Goal: Find specific page/section: Find specific page/section

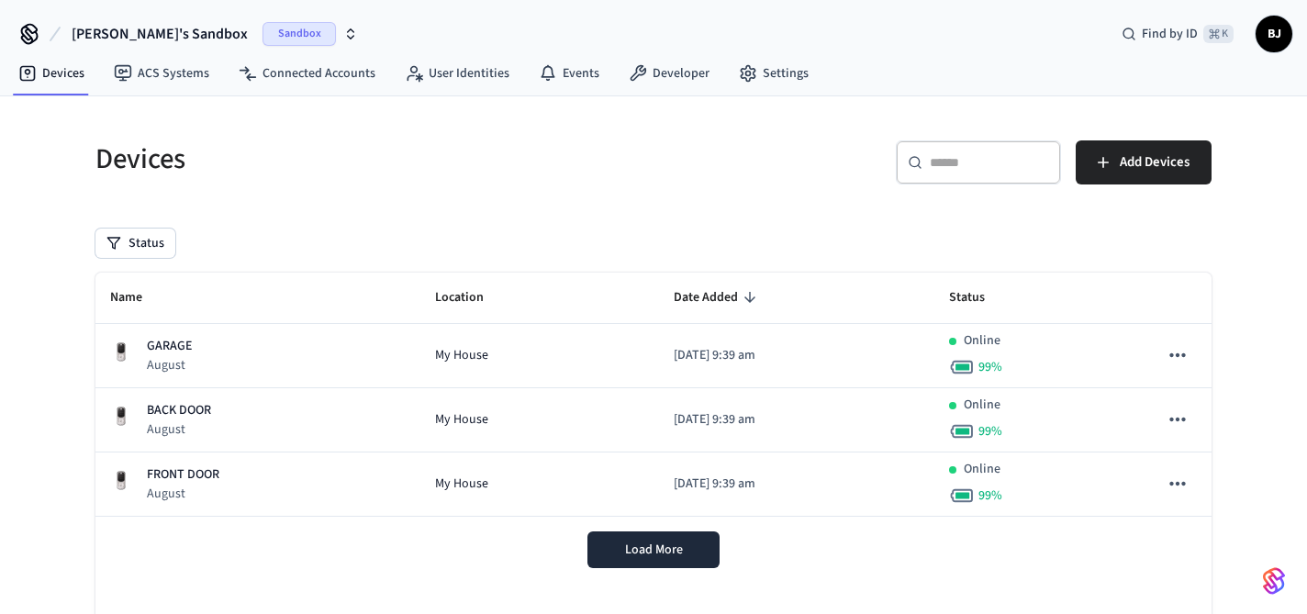
click at [127, 34] on span "[PERSON_NAME]'s Sandbox" at bounding box center [160, 34] width 176 height 22
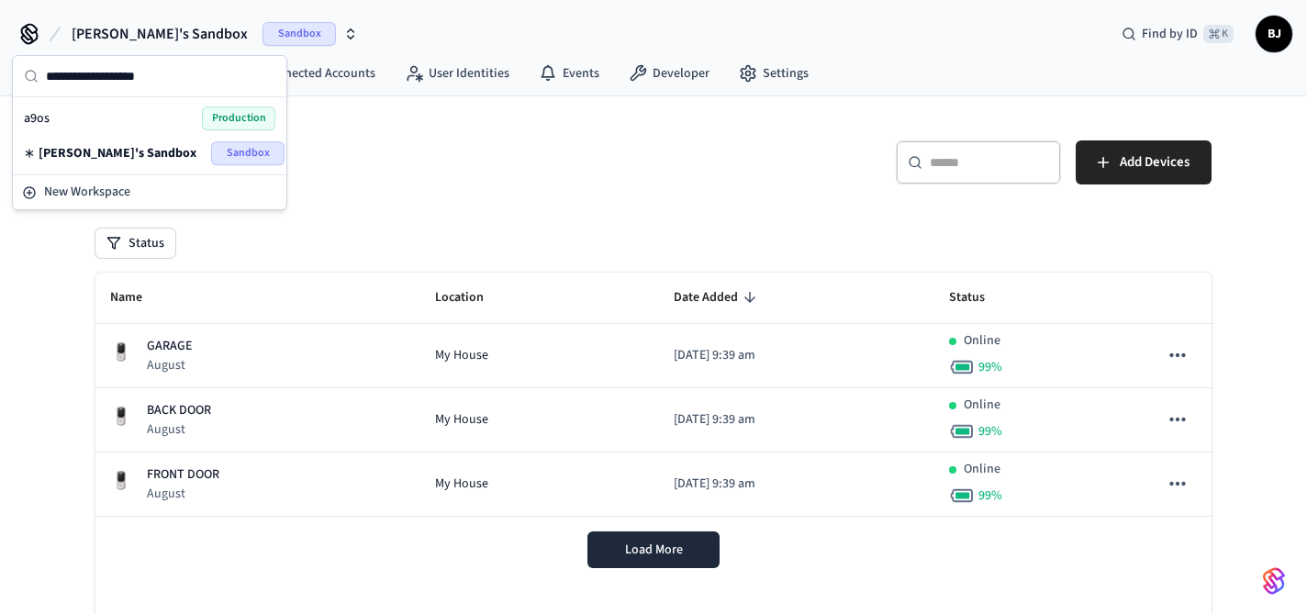
click at [118, 107] on div "a9os Production" at bounding box center [149, 118] width 251 height 24
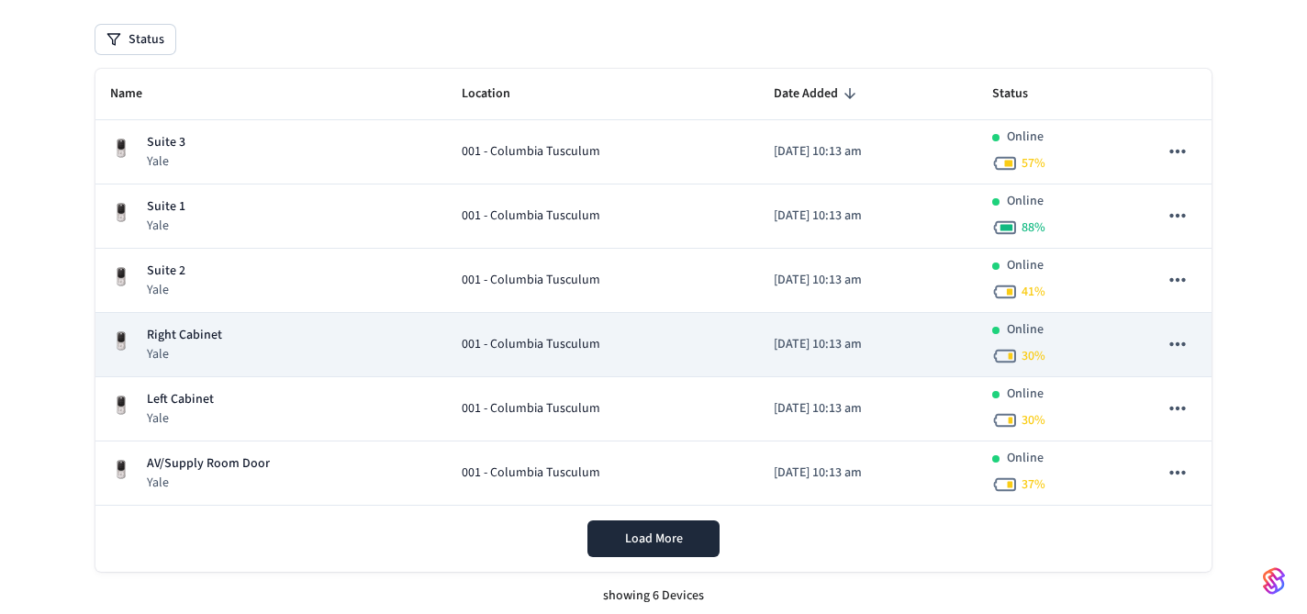
scroll to position [205, 0]
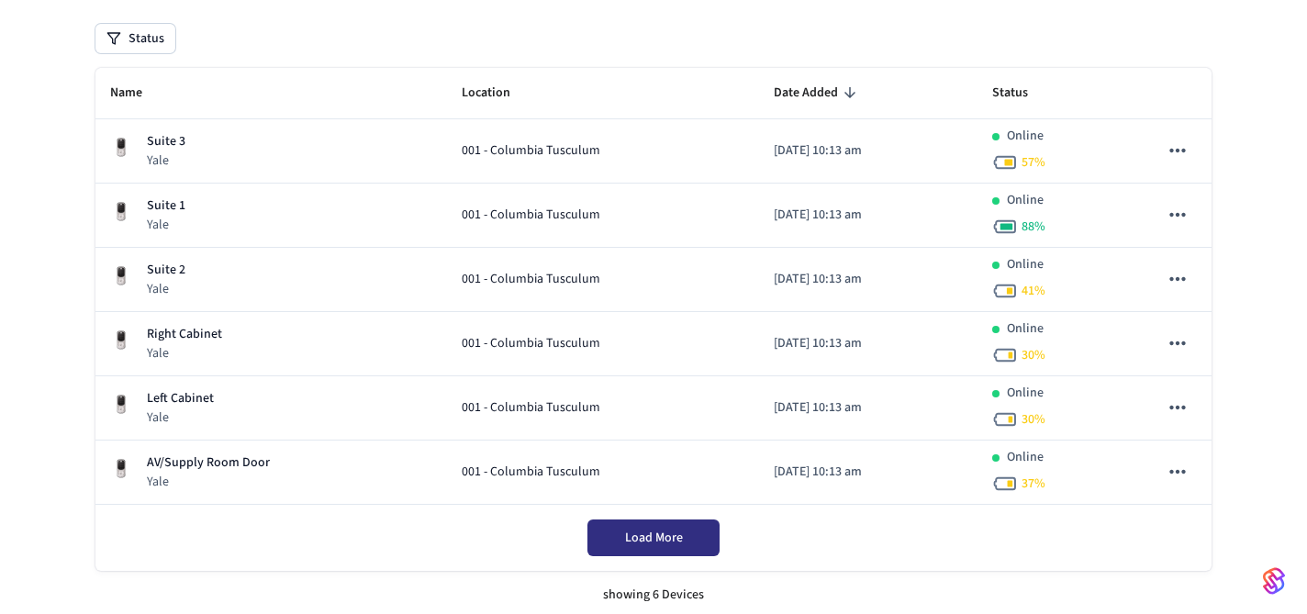
click at [668, 534] on span "Load More" at bounding box center [654, 538] width 58 height 18
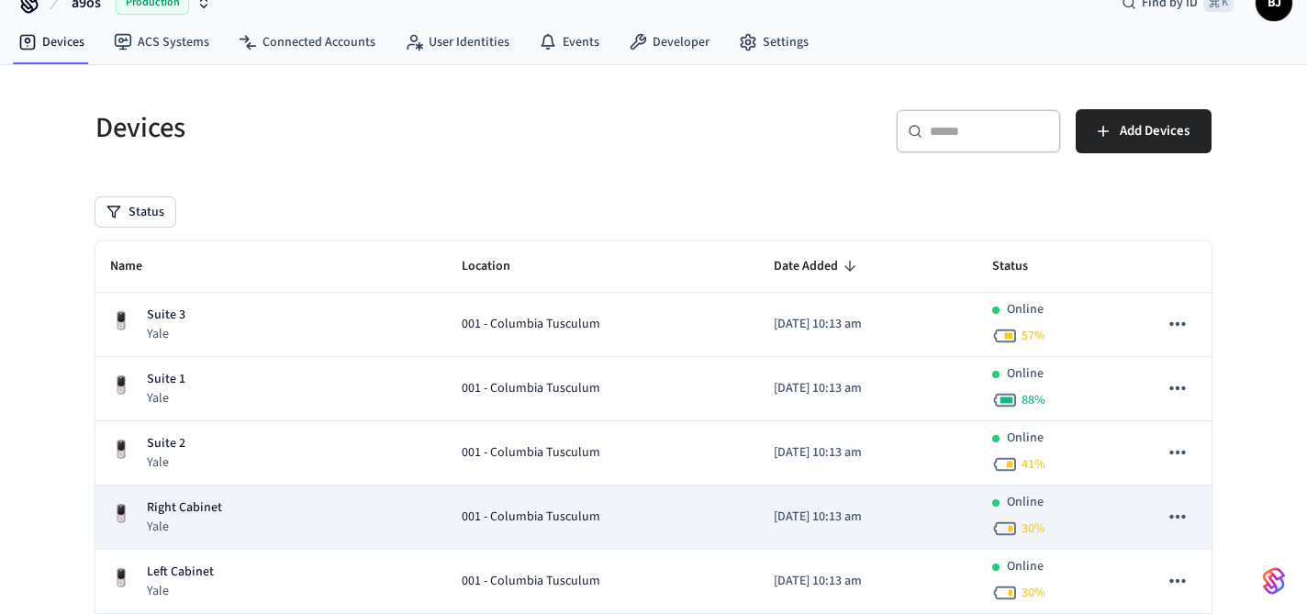
scroll to position [18, 0]
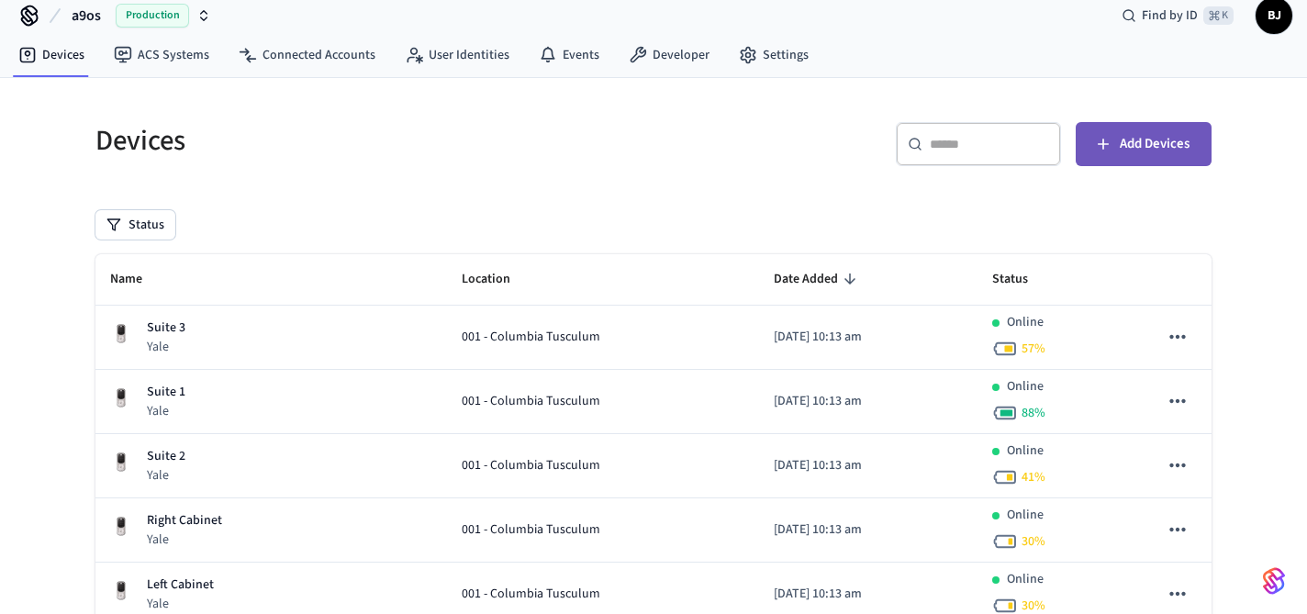
click at [1130, 137] on span "Add Devices" at bounding box center [1155, 144] width 70 height 24
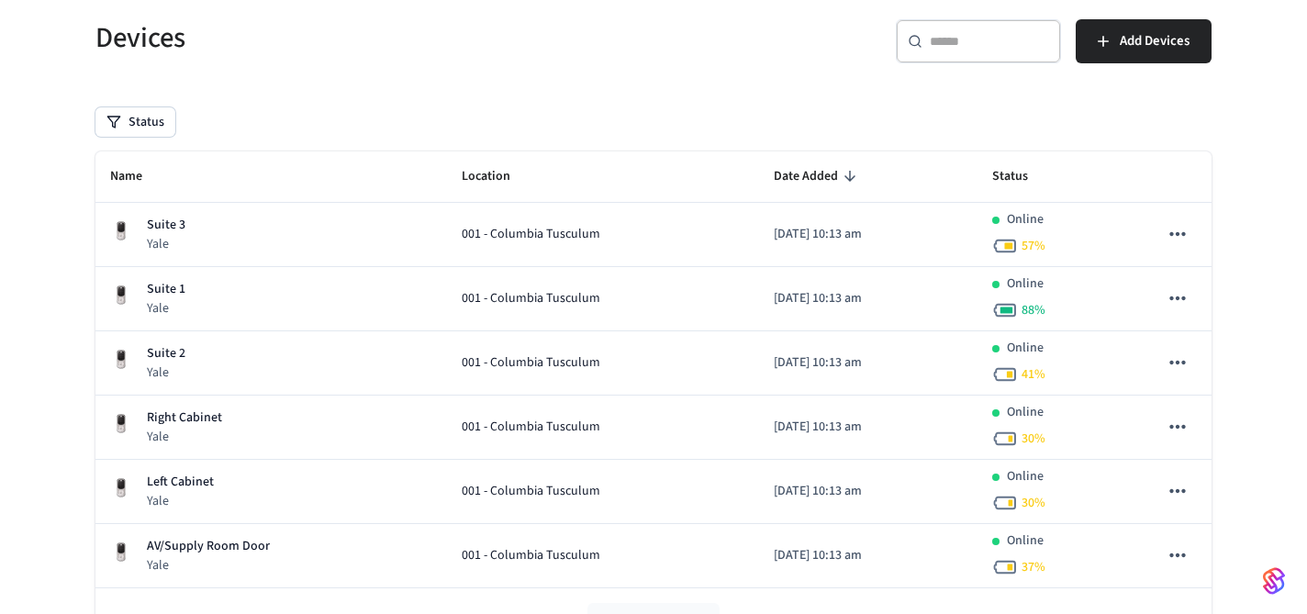
scroll to position [148, 0]
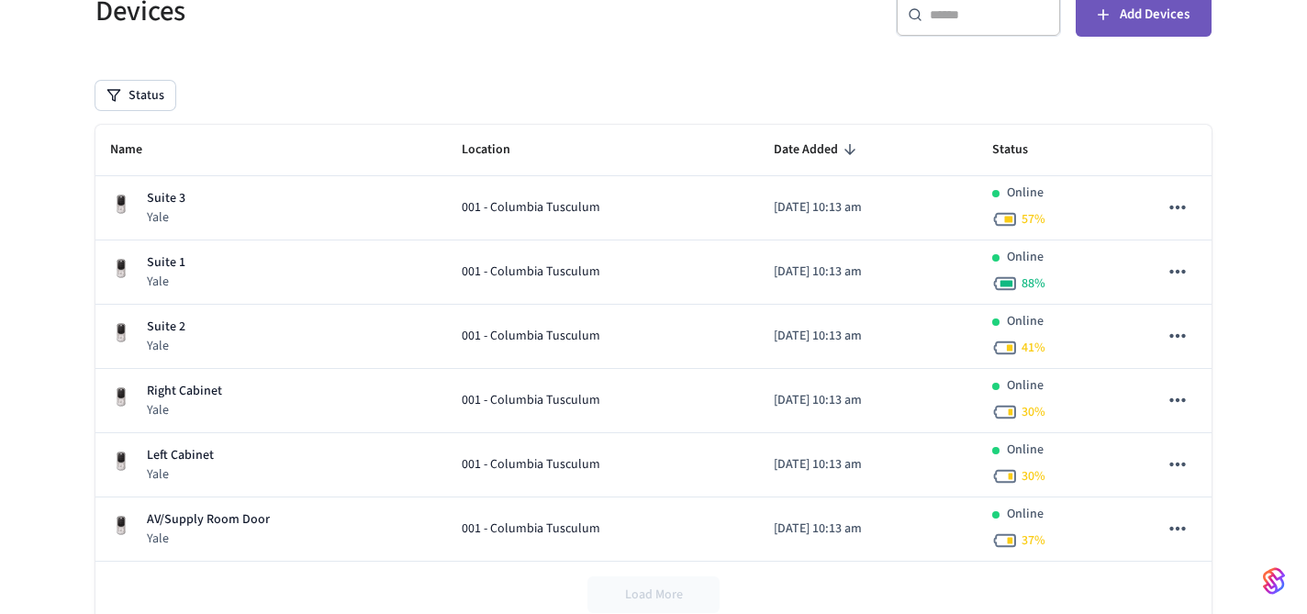
click at [1096, 32] on button "Add Devices" at bounding box center [1144, 15] width 136 height 44
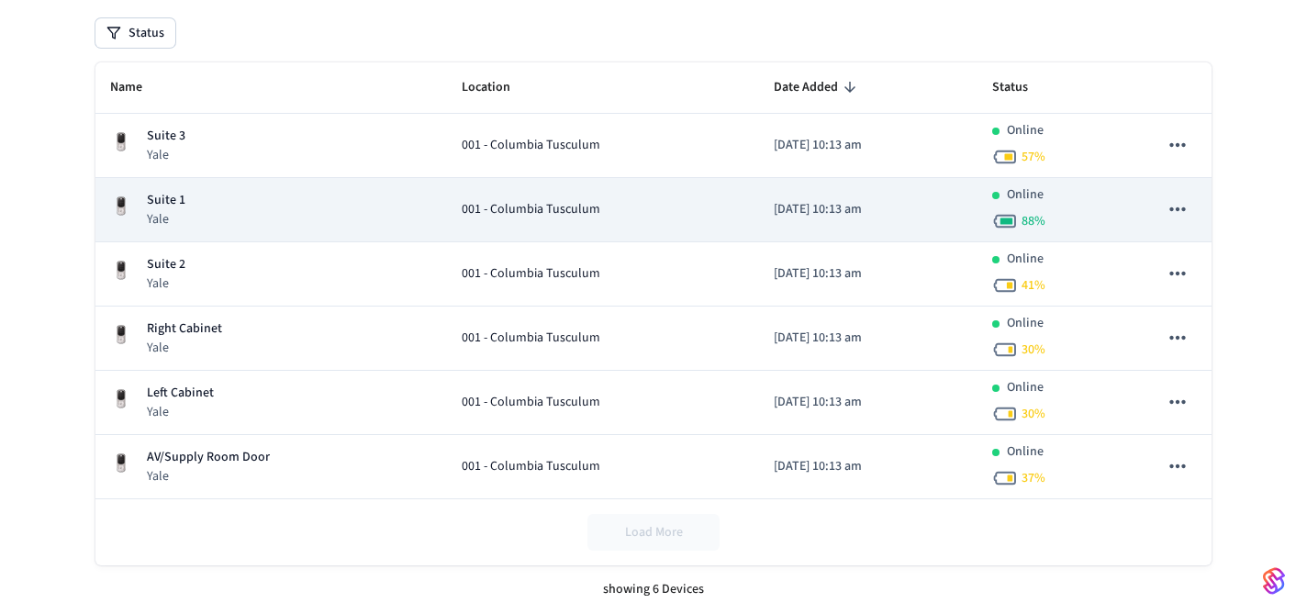
click at [678, 211] on div "001 - Columbia Tusculum" at bounding box center [603, 209] width 283 height 19
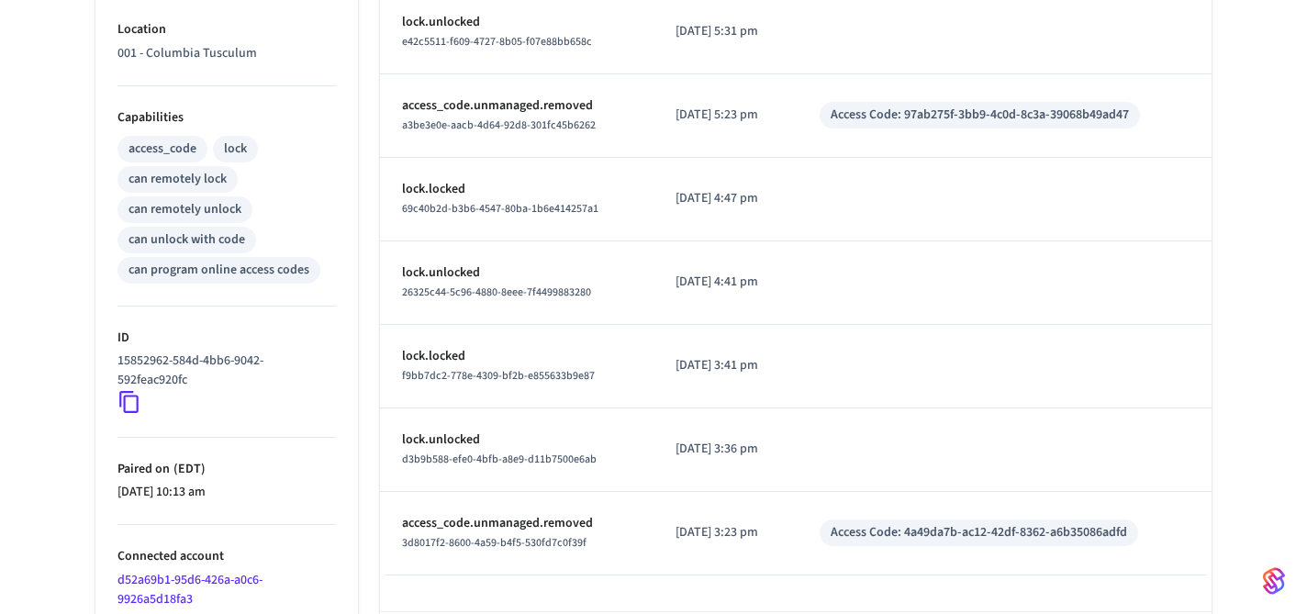
scroll to position [747, 0]
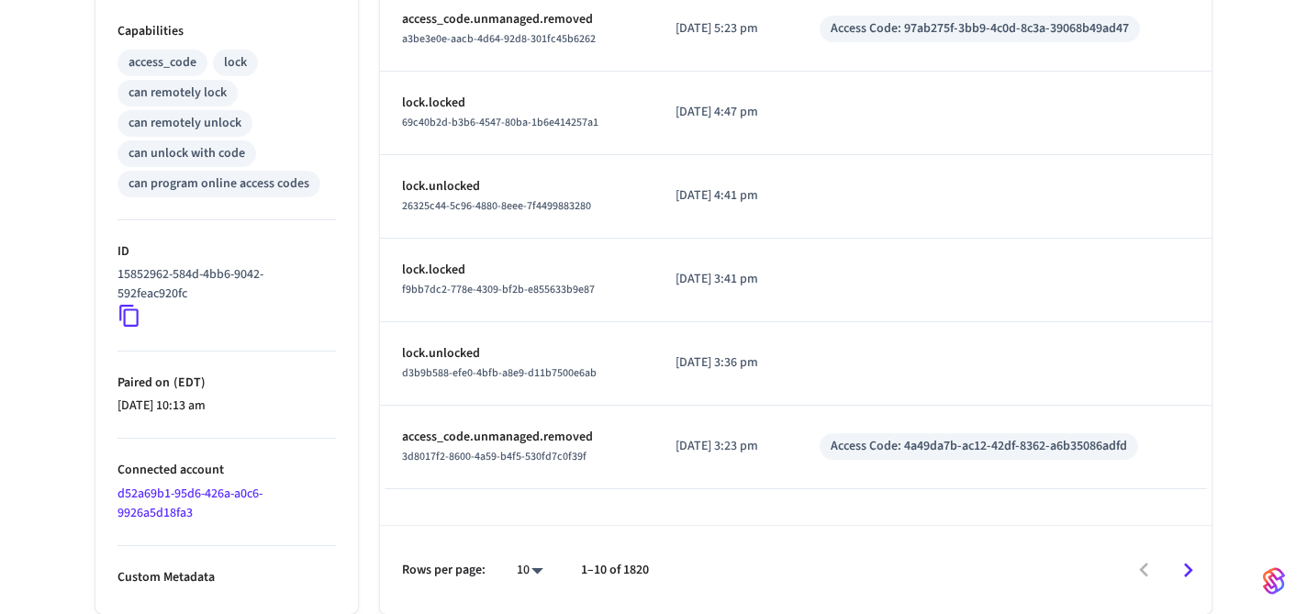
click at [125, 316] on icon at bounding box center [128, 317] width 19 height 22
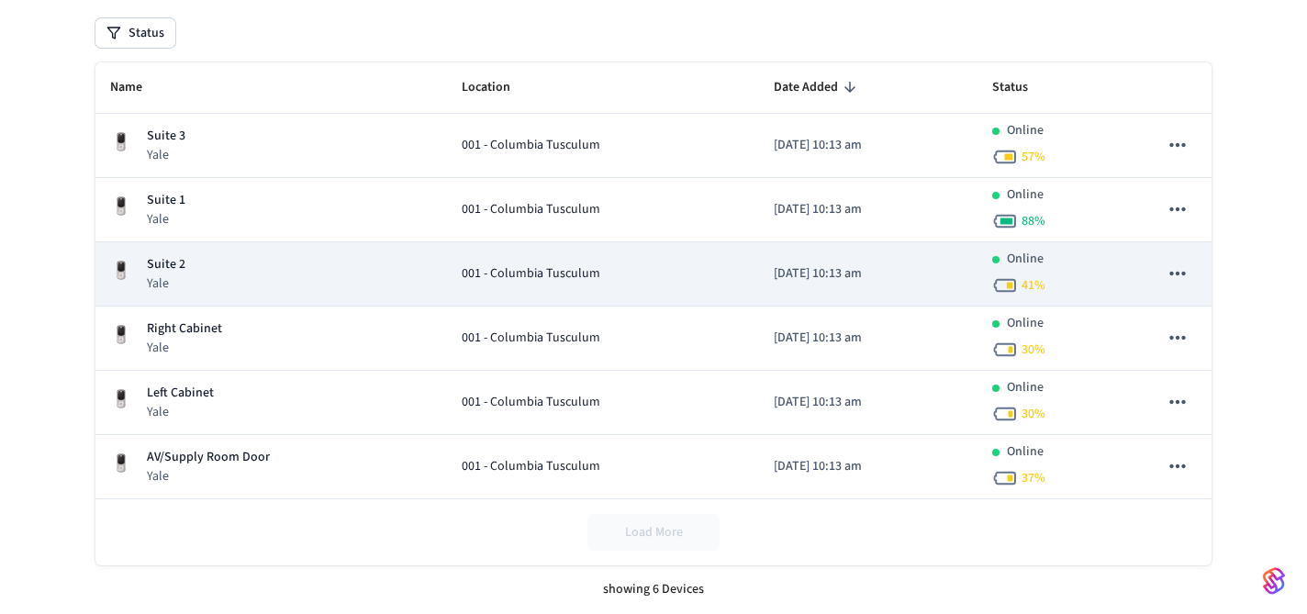
click at [587, 264] on div "001 - Columbia Tusculum" at bounding box center [603, 273] width 283 height 19
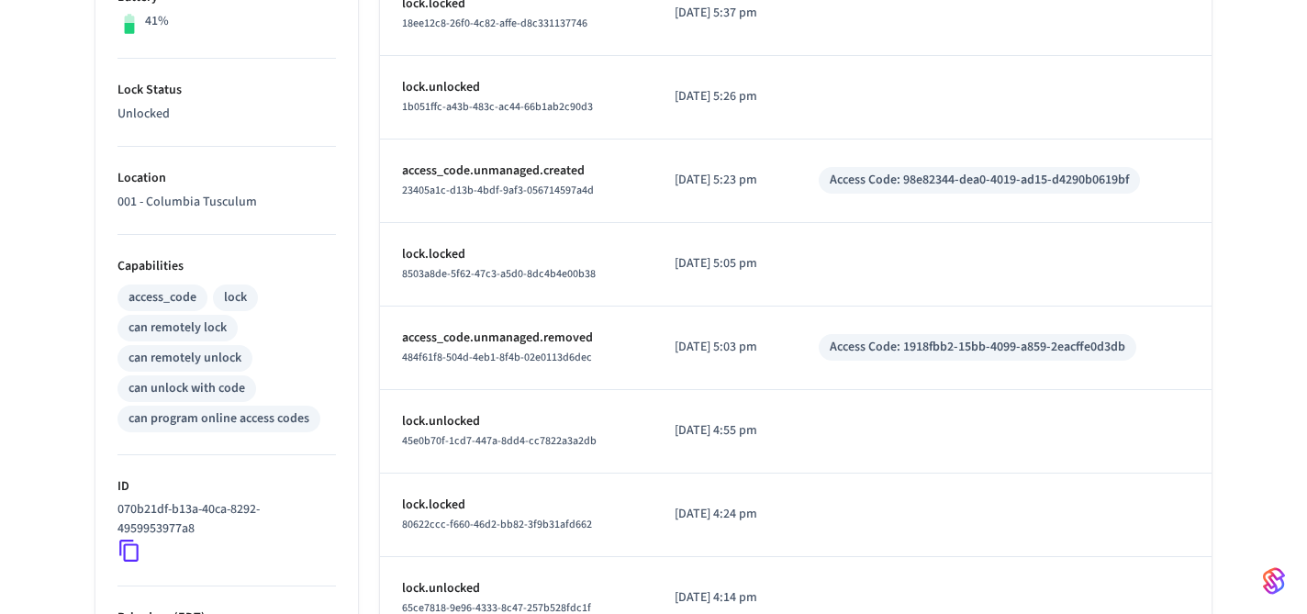
scroll to position [747, 0]
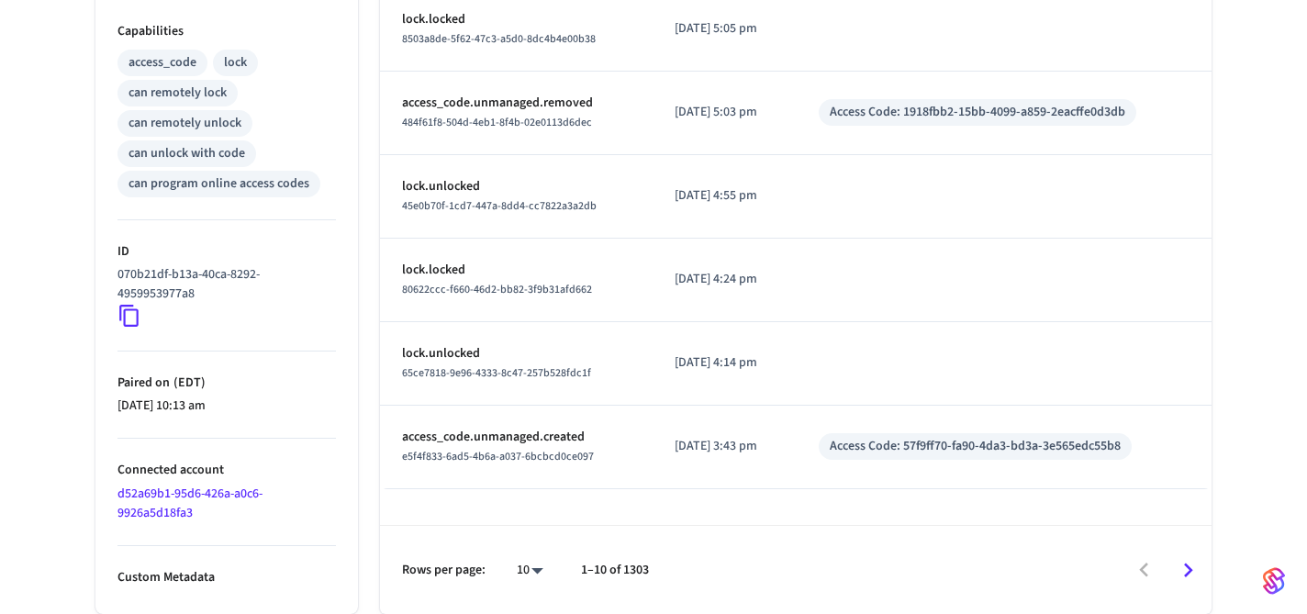
click at [129, 315] on icon at bounding box center [129, 316] width 24 height 24
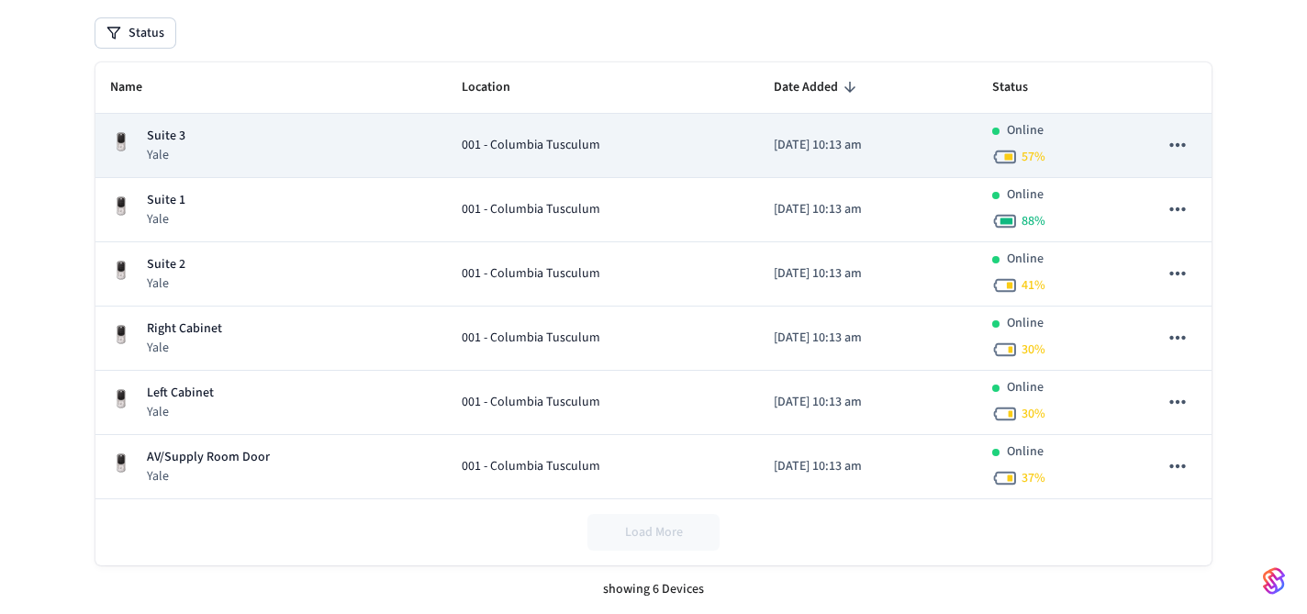
click at [350, 140] on div "Suite 3 Yale" at bounding box center [271, 146] width 322 height 38
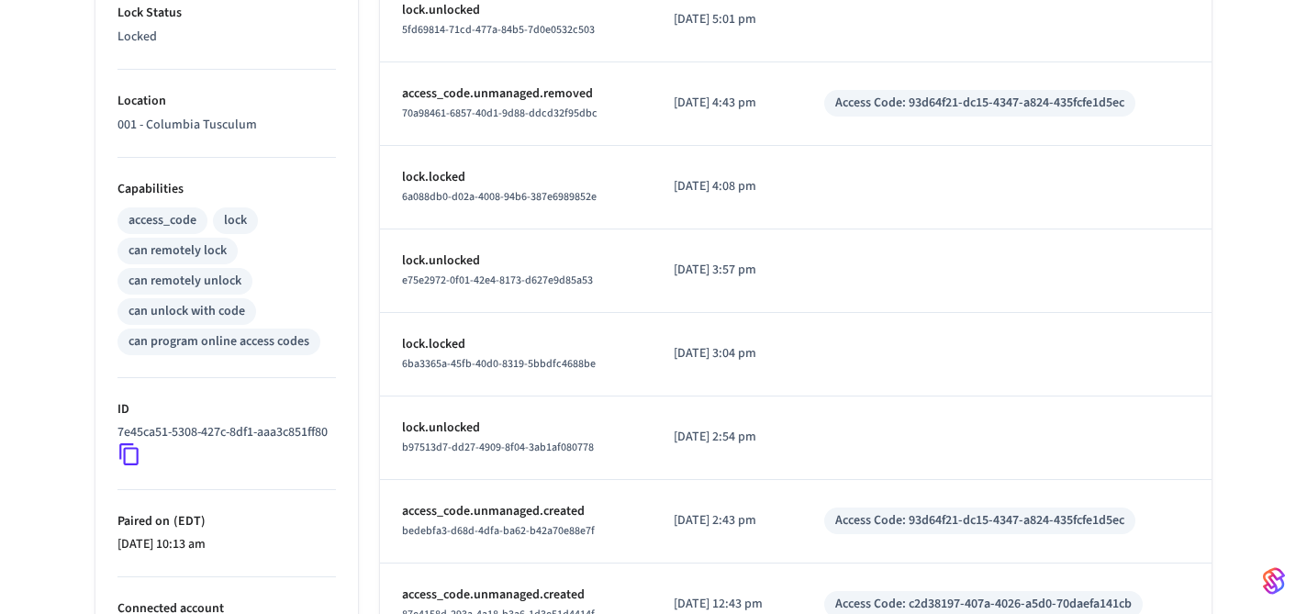
scroll to position [590, 0]
click at [128, 465] on icon at bounding box center [129, 453] width 24 height 24
click at [124, 465] on icon at bounding box center [128, 454] width 19 height 22
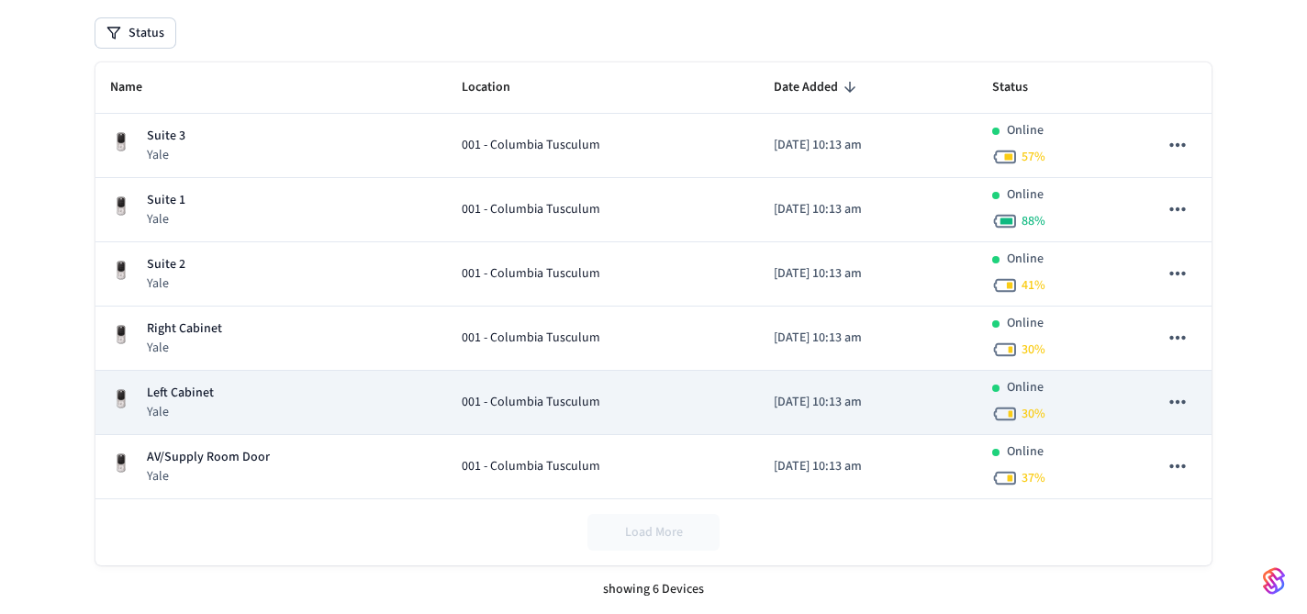
click at [648, 407] on div "001 - Columbia Tusculum" at bounding box center [603, 402] width 283 height 19
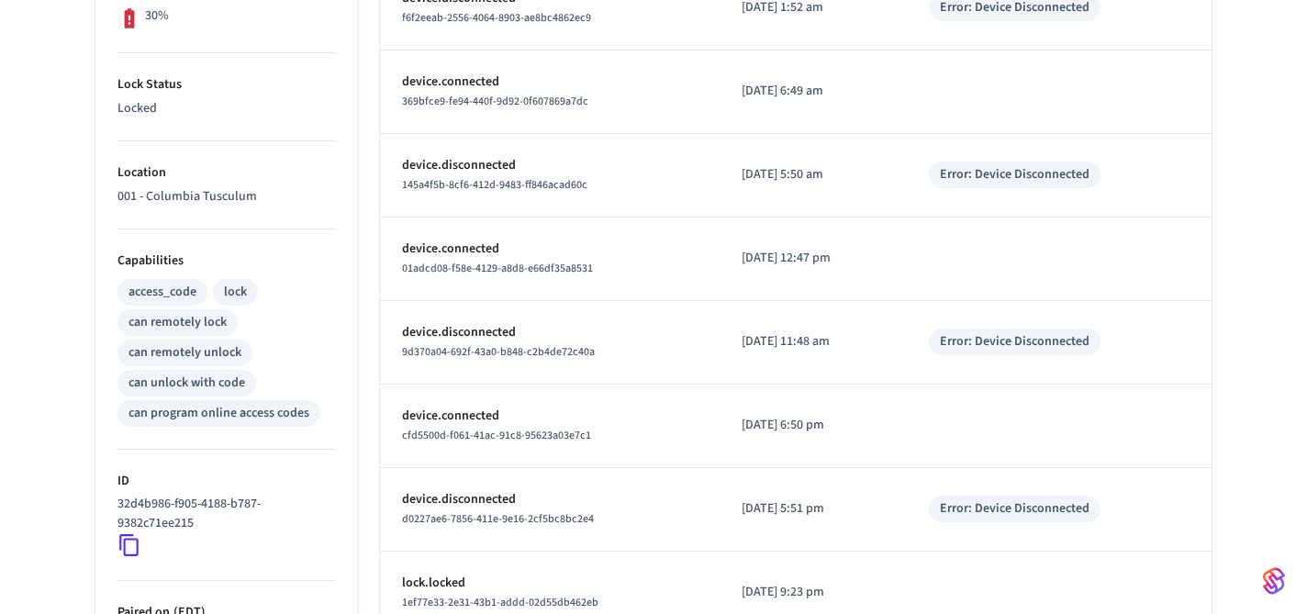
scroll to position [552, 0]
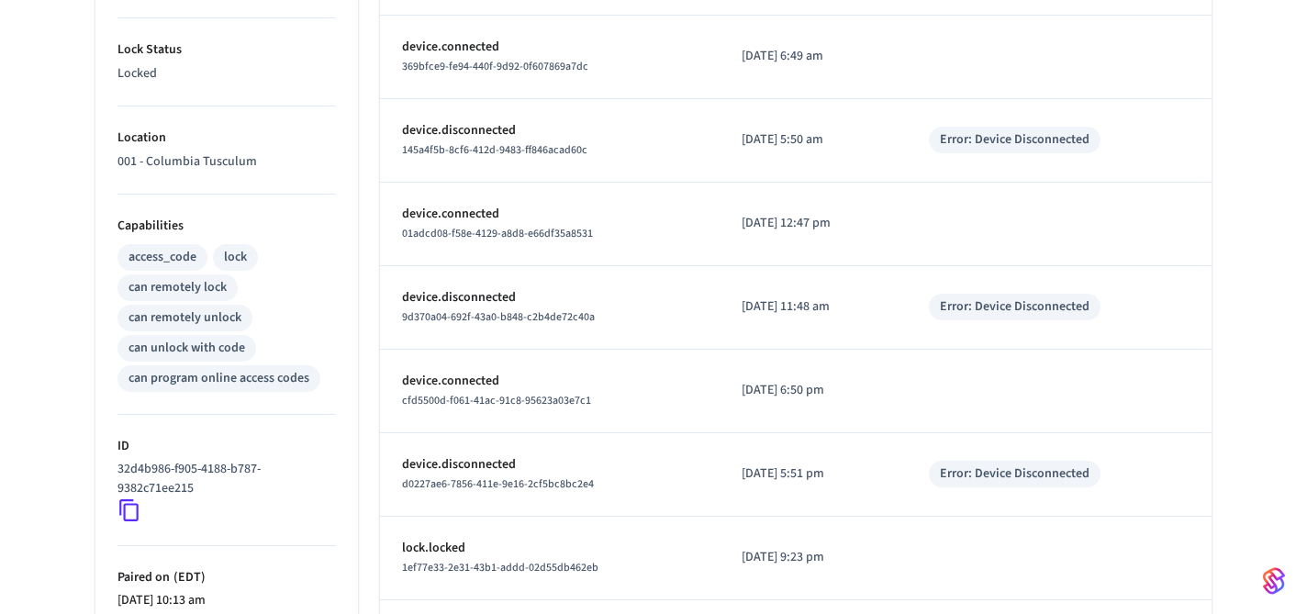
click at [125, 506] on icon at bounding box center [129, 510] width 24 height 24
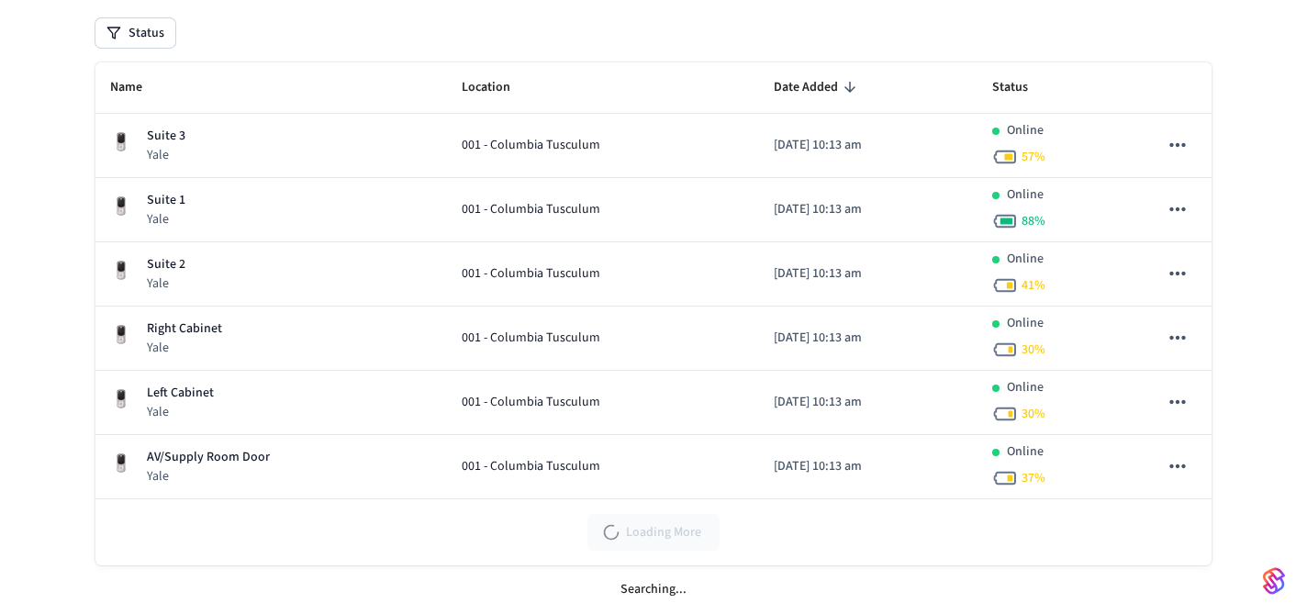
scroll to position [210, 0]
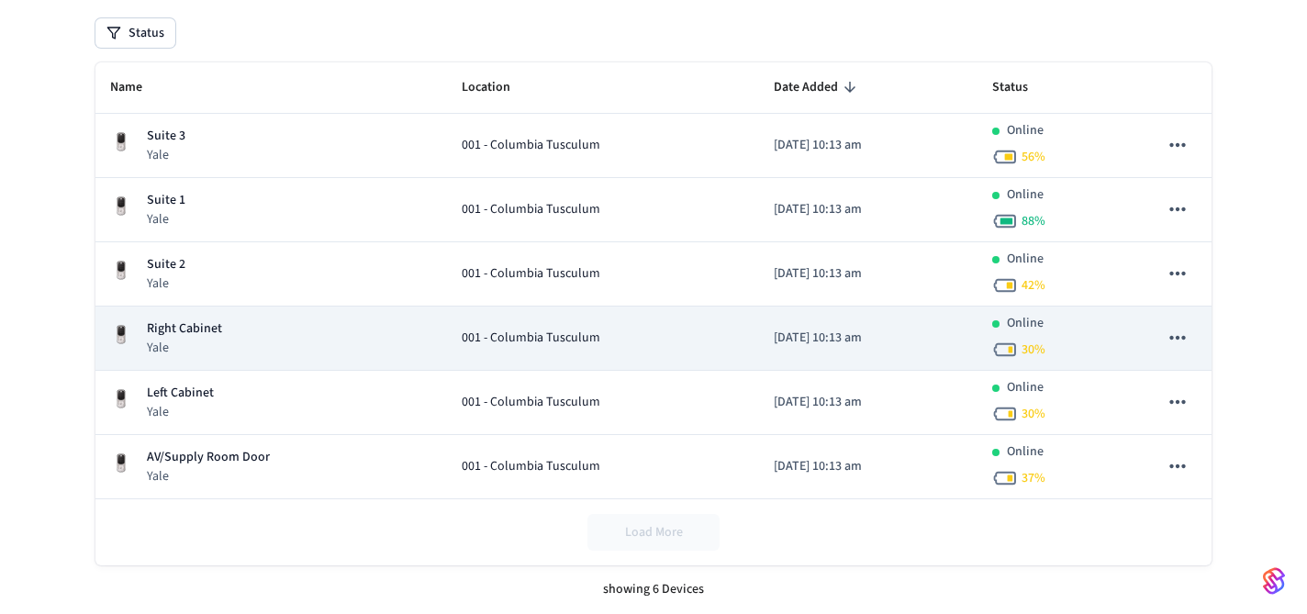
click at [351, 332] on div "Right Cabinet Yale" at bounding box center [271, 338] width 322 height 38
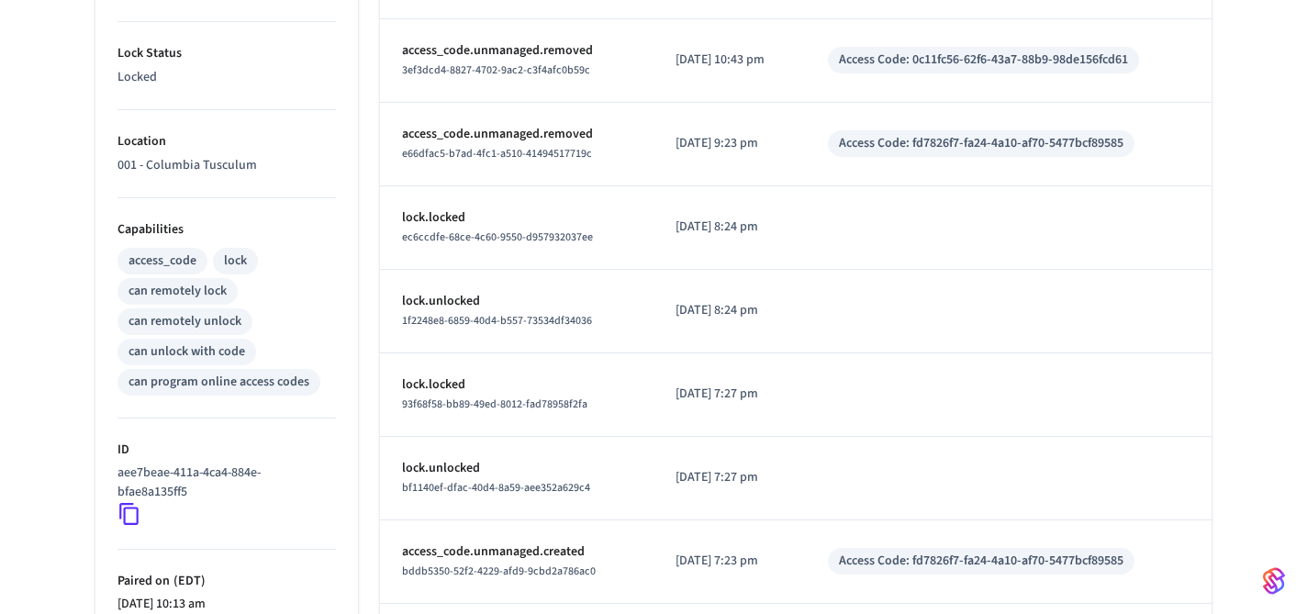
scroll to position [554, 0]
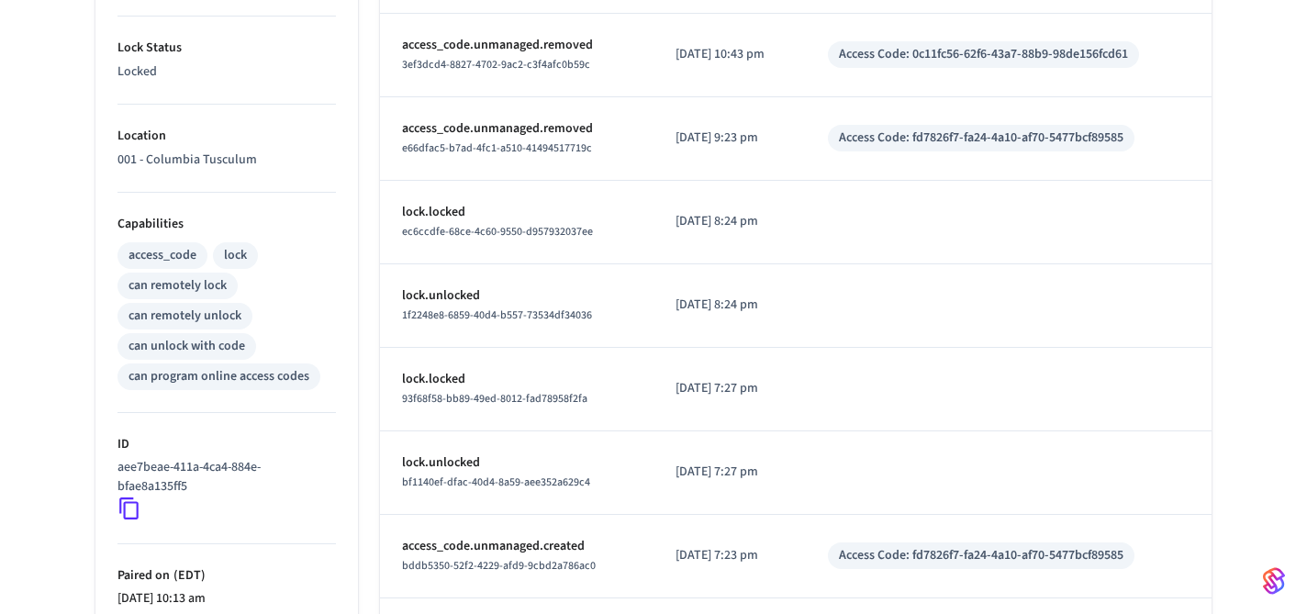
click at [131, 509] on icon at bounding box center [129, 508] width 24 height 24
